Goal: Transaction & Acquisition: Subscribe to service/newsletter

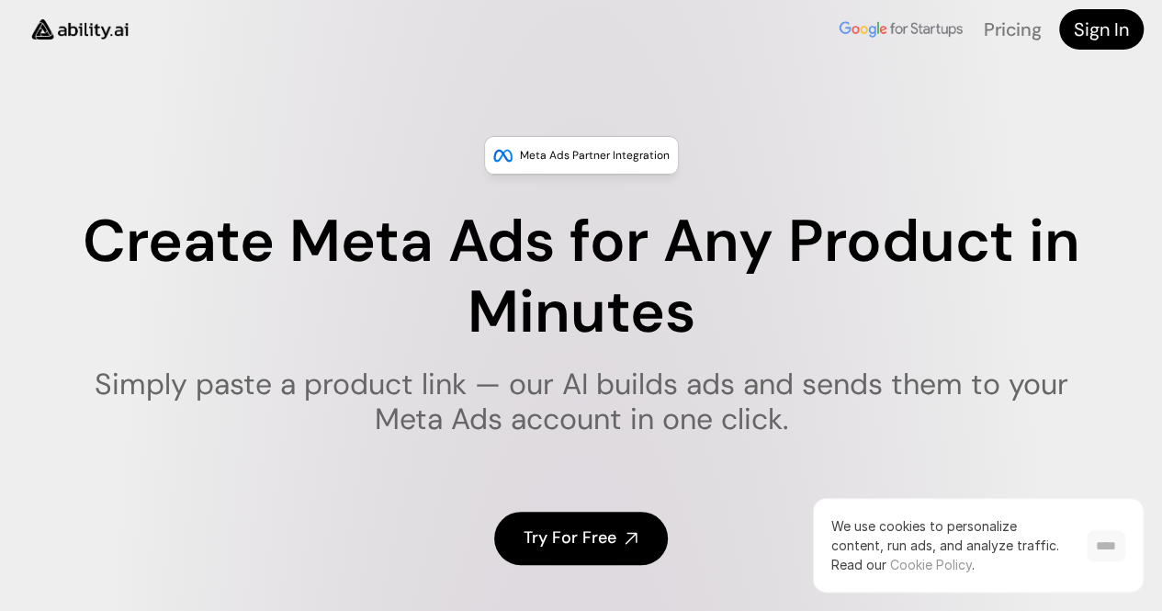
click at [1096, 548] on input "****" at bounding box center [1105, 545] width 39 height 31
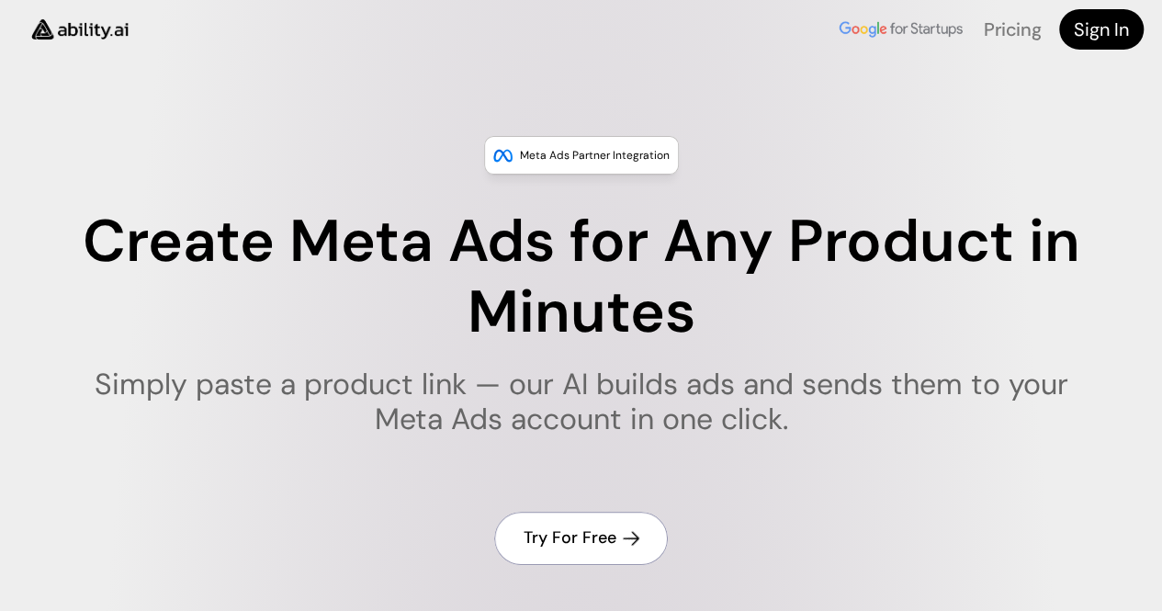
click at [586, 549] on h4 "Try For Free" at bounding box center [569, 537] width 93 height 23
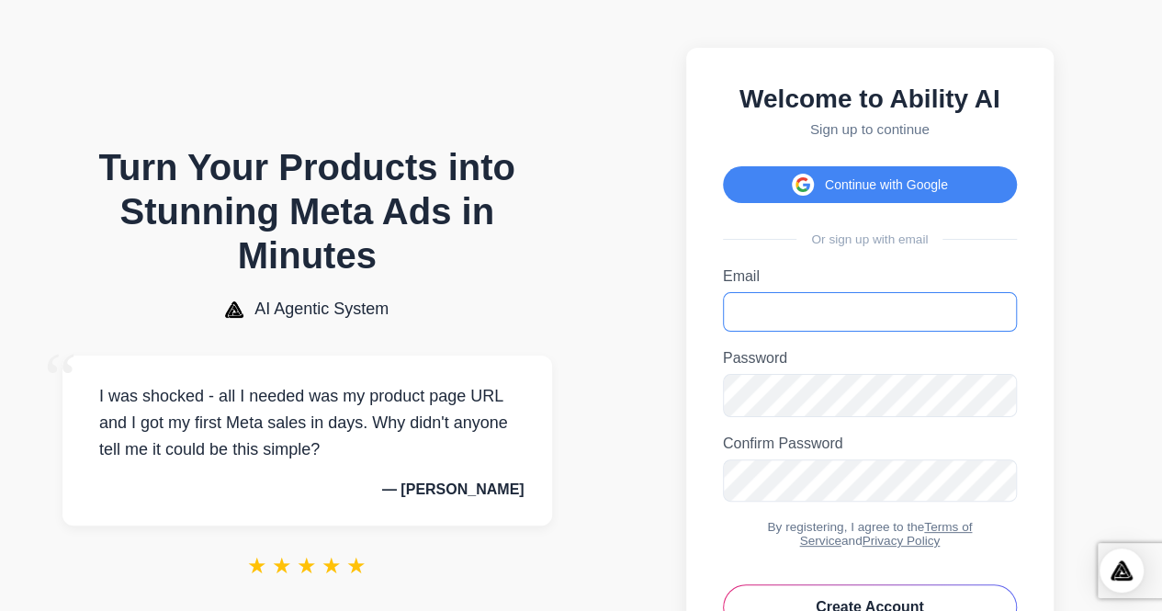
click at [755, 327] on input "Email" at bounding box center [870, 311] width 294 height 39
type input "**********"
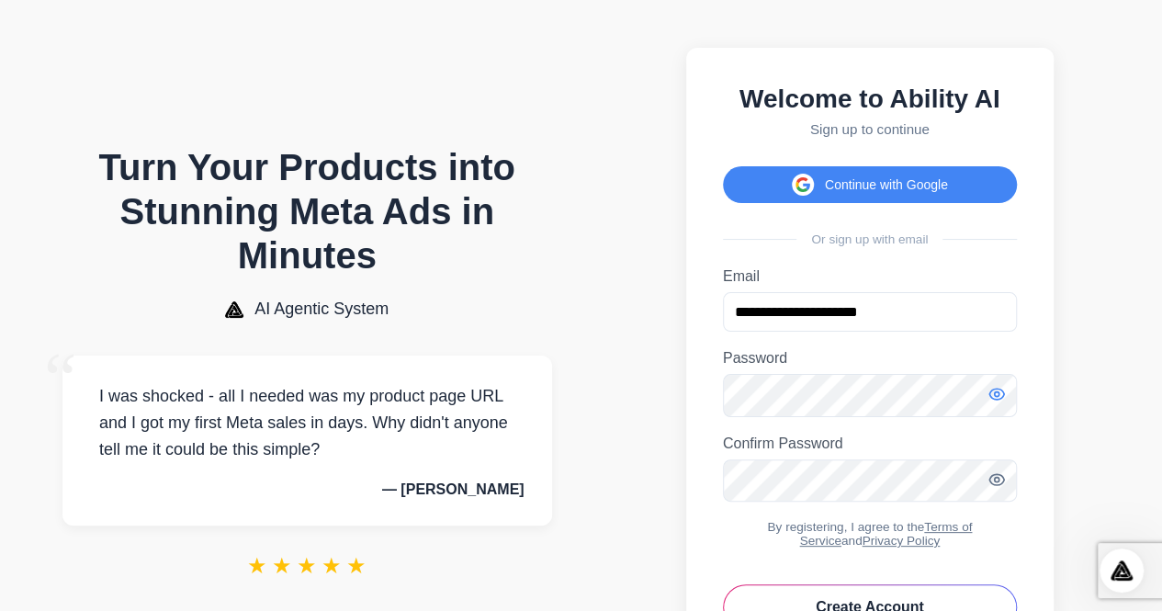
click at [997, 397] on icon "Toggle password visibility" at bounding box center [996, 394] width 5 height 5
click at [997, 481] on icon "Toggle password visibility" at bounding box center [996, 479] width 5 height 5
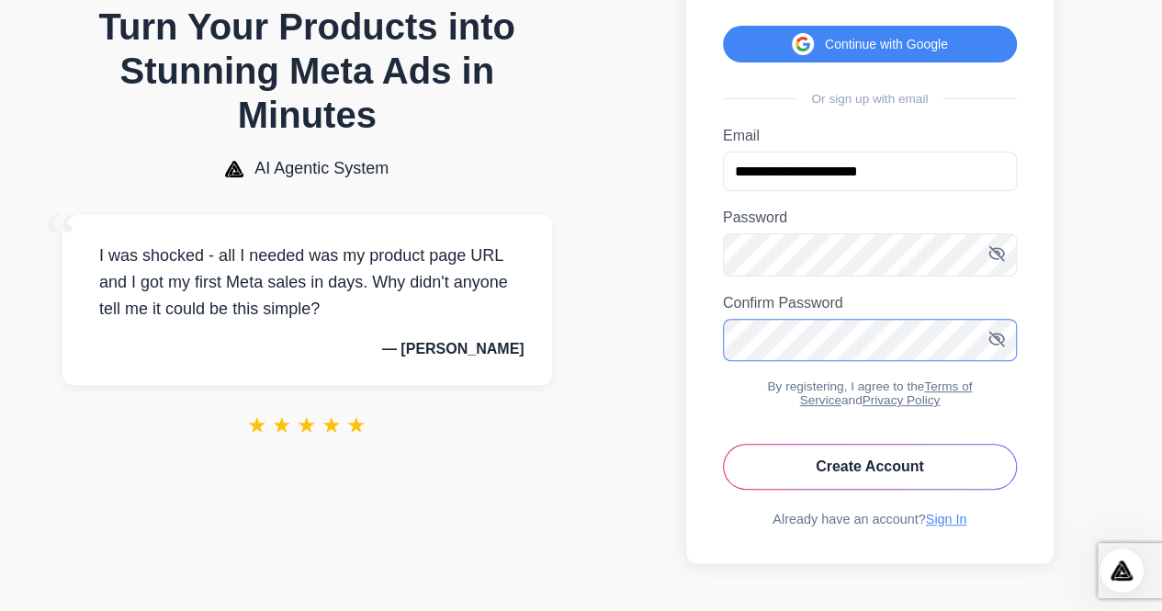
scroll to position [174, 0]
click at [949, 516] on link "Sign In" at bounding box center [946, 518] width 41 height 15
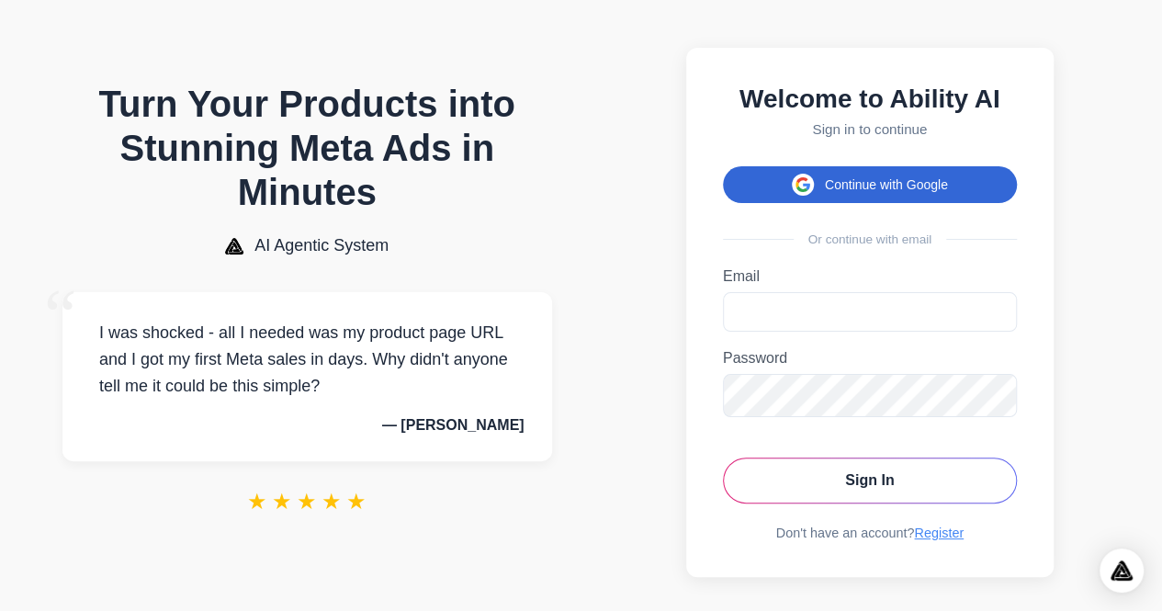
click at [865, 179] on button "Continue with Google" at bounding box center [870, 184] width 294 height 37
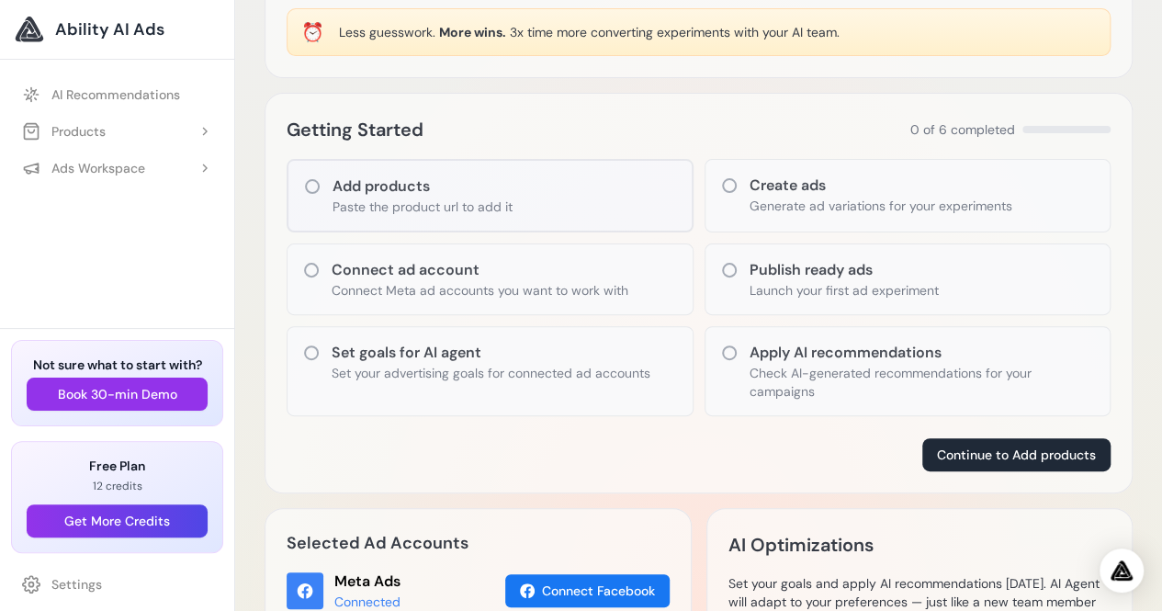
scroll to position [174, 0]
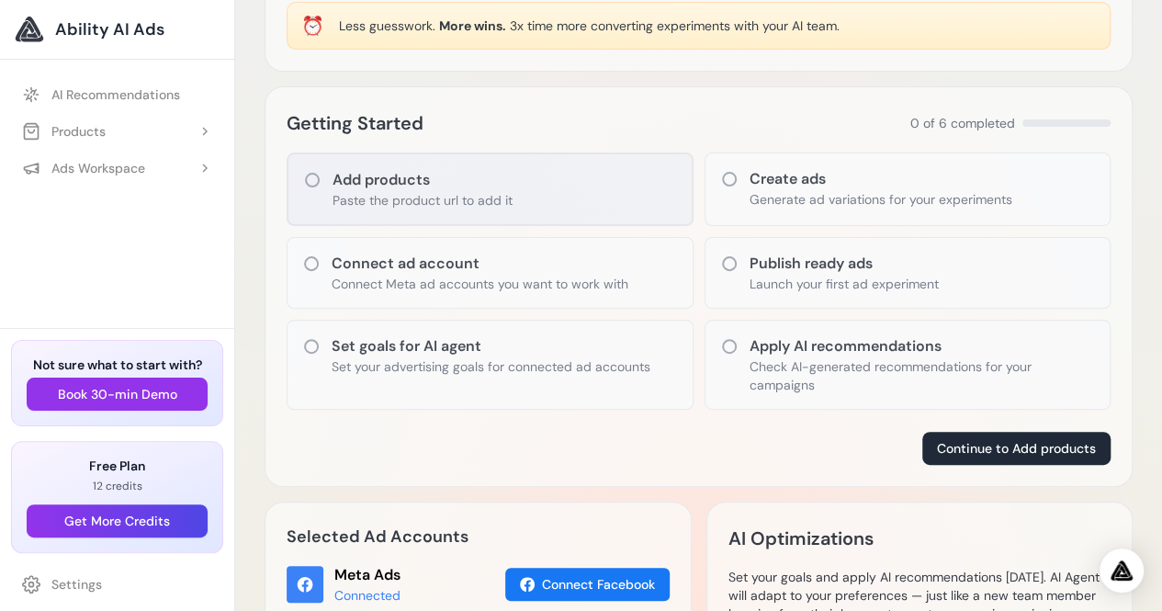
click at [304, 175] on icon at bounding box center [312, 180] width 18 height 18
click at [308, 179] on icon at bounding box center [312, 180] width 18 height 18
